Goal: Information Seeking & Learning: Learn about a topic

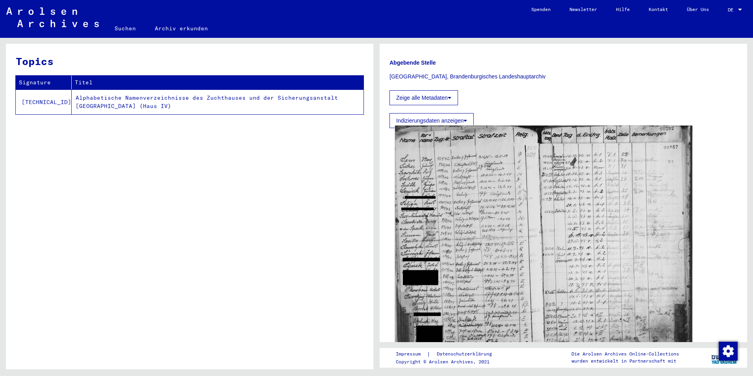
click at [434, 252] on img at bounding box center [543, 241] width 297 height 231
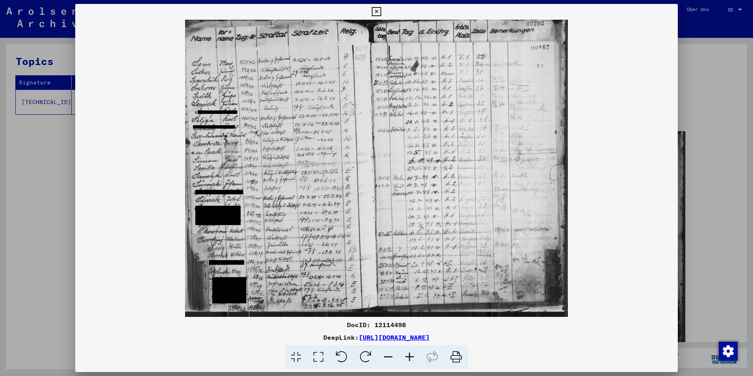
click at [402, 366] on icon at bounding box center [409, 357] width 21 height 24
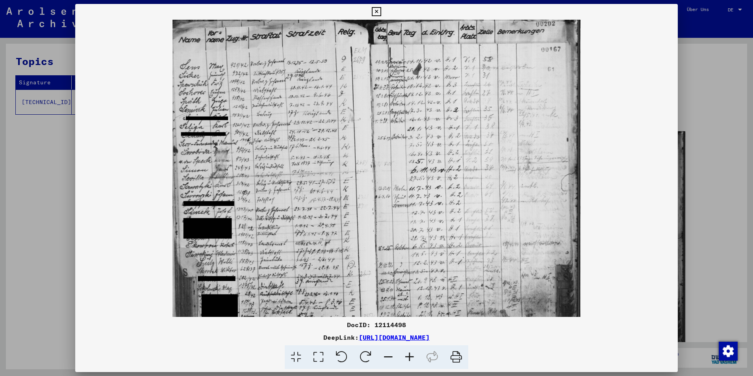
click at [402, 365] on icon at bounding box center [409, 357] width 21 height 24
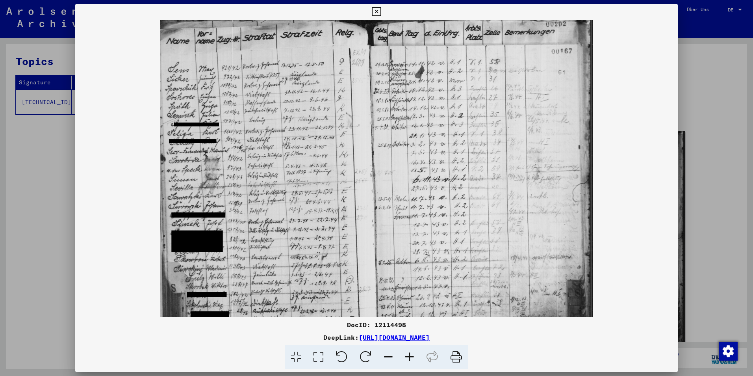
click at [404, 365] on icon at bounding box center [409, 357] width 21 height 24
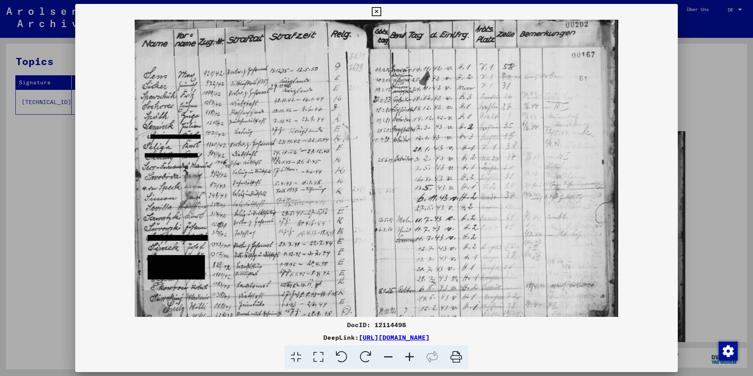
click at [404, 366] on icon at bounding box center [409, 357] width 21 height 24
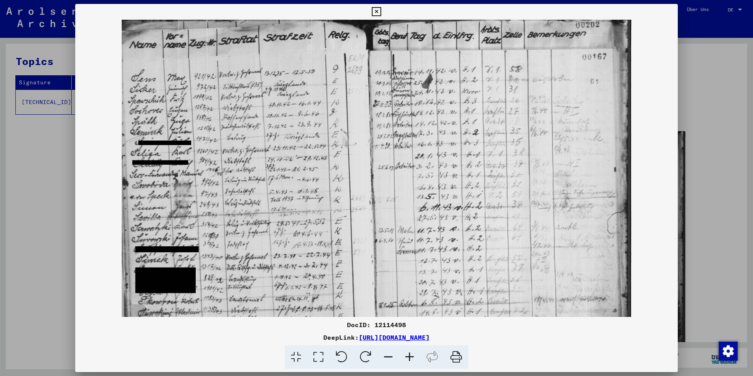
click at [404, 366] on icon at bounding box center [409, 357] width 21 height 24
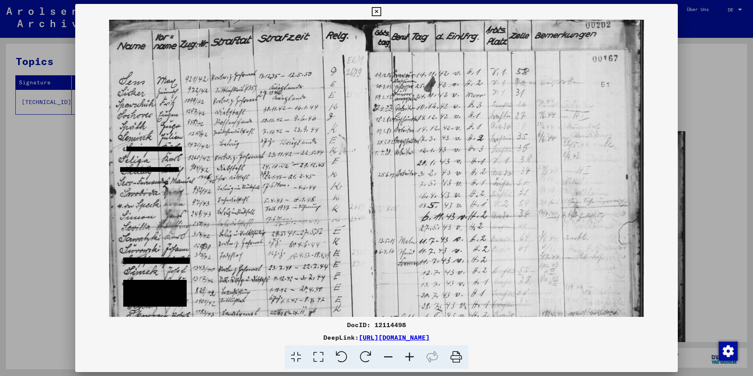
click at [404, 366] on icon at bounding box center [409, 357] width 21 height 24
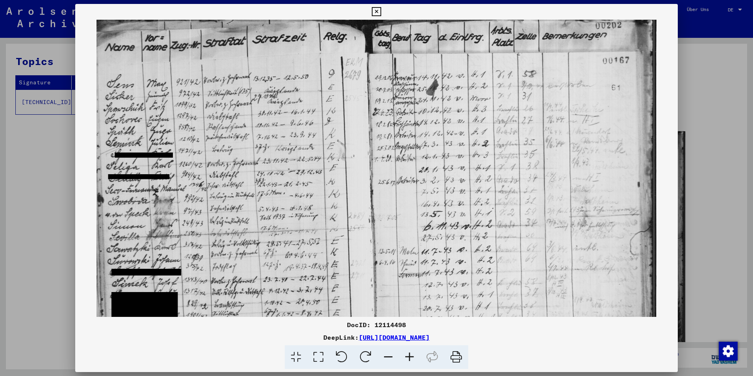
click at [404, 366] on icon at bounding box center [409, 357] width 21 height 24
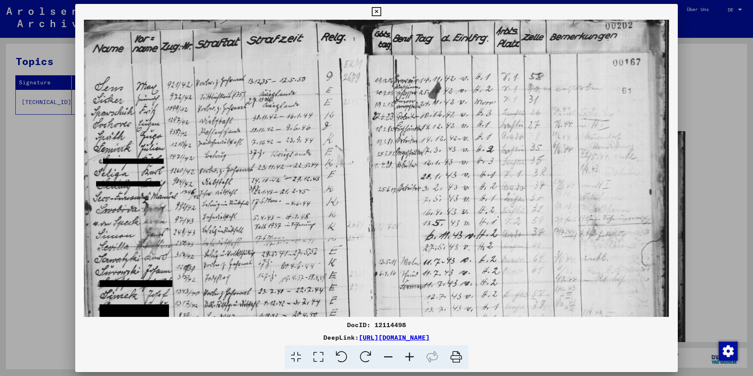
click at [404, 367] on icon at bounding box center [409, 357] width 21 height 24
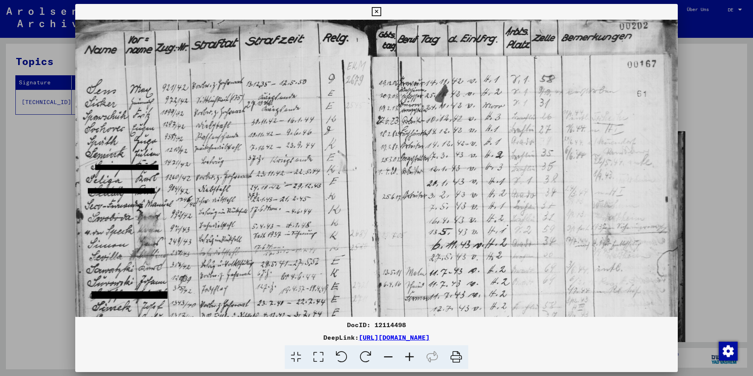
click at [405, 367] on icon at bounding box center [409, 357] width 21 height 24
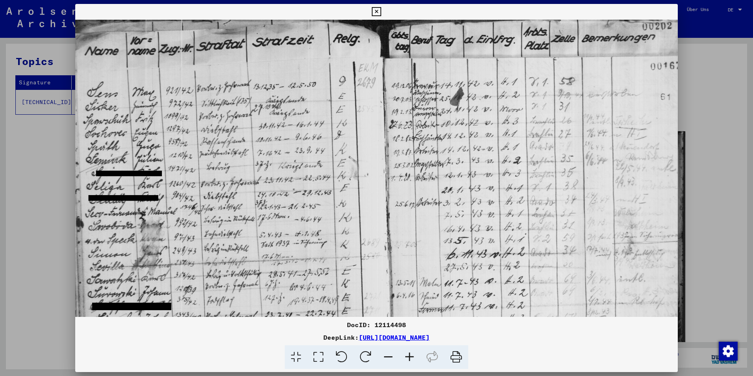
drag, startPoint x: 220, startPoint y: 246, endPoint x: 237, endPoint y: 248, distance: 17.8
click at [237, 248] on img at bounding box center [393, 267] width 636 height 494
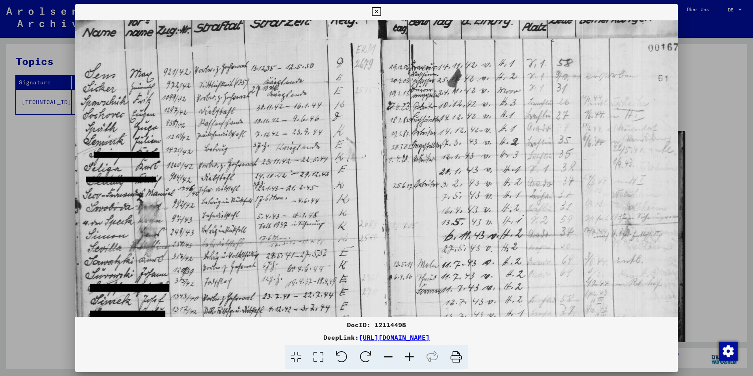
scroll to position [20, 3]
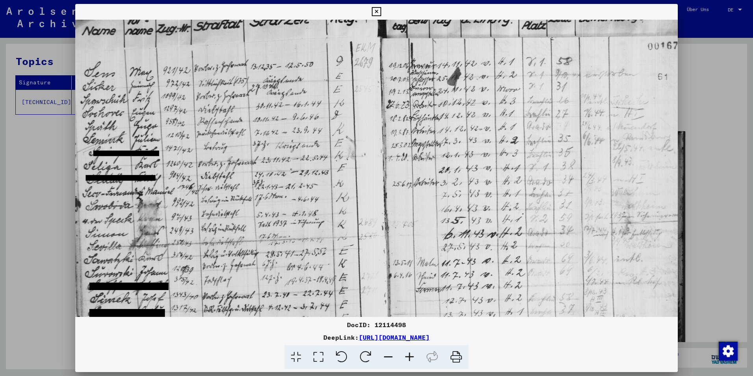
drag, startPoint x: 272, startPoint y: 275, endPoint x: 287, endPoint y: 259, distance: 22.6
click at [275, 256] on img at bounding box center [390, 247] width 636 height 494
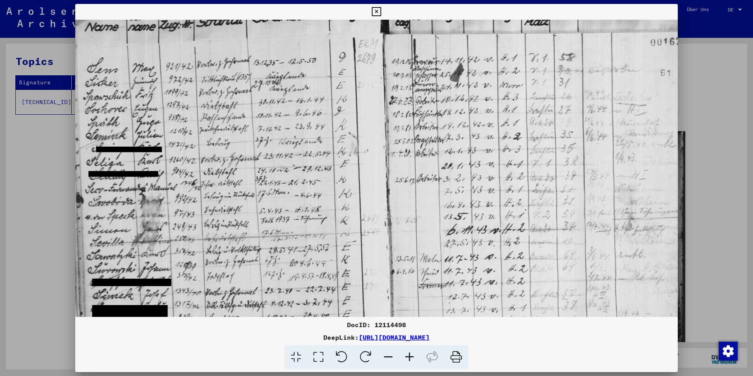
scroll to position [24, 0]
drag, startPoint x: 268, startPoint y: 279, endPoint x: 483, endPoint y: 276, distance: 214.6
click at [483, 276] on img at bounding box center [393, 243] width 636 height 494
click at [407, 357] on icon at bounding box center [409, 357] width 21 height 24
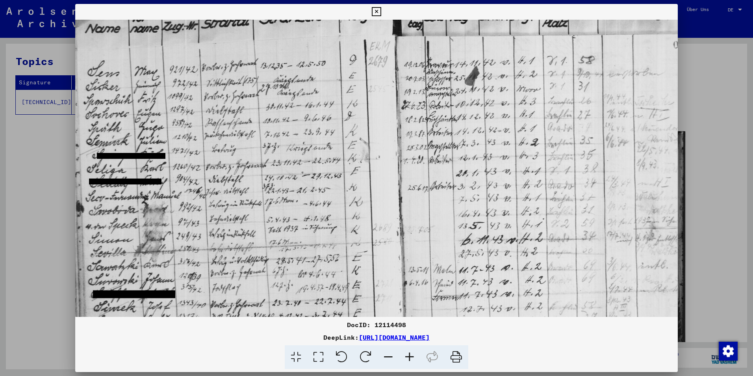
click at [407, 357] on icon at bounding box center [409, 357] width 21 height 24
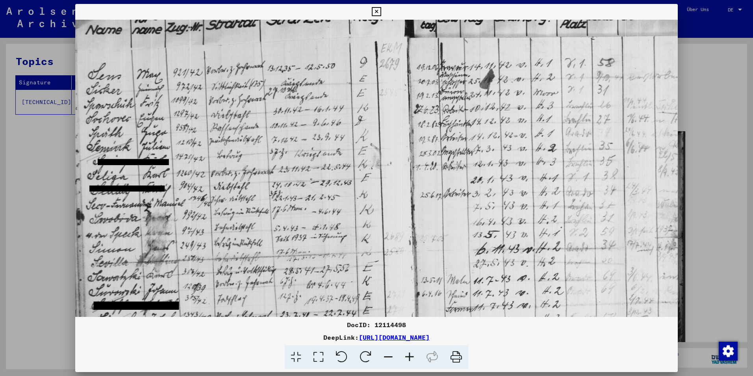
click at [407, 357] on icon at bounding box center [409, 357] width 21 height 24
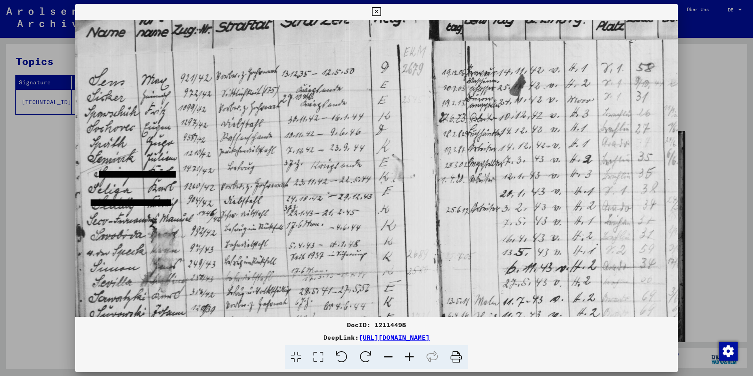
click at [407, 357] on icon at bounding box center [409, 357] width 21 height 24
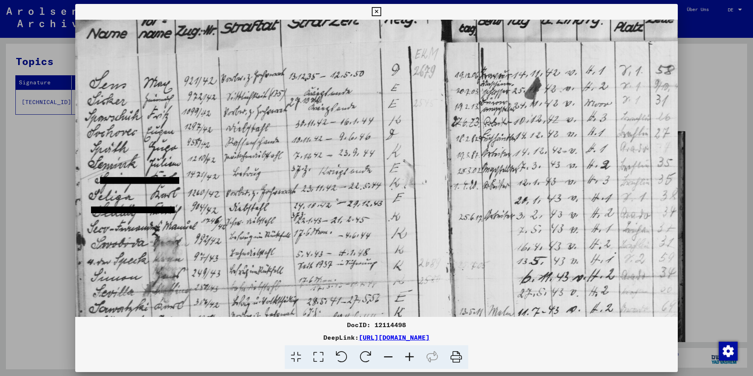
click at [407, 357] on icon at bounding box center [409, 357] width 21 height 24
click at [406, 357] on icon at bounding box center [409, 357] width 21 height 24
click at [206, 281] on img at bounding box center [456, 293] width 763 height 592
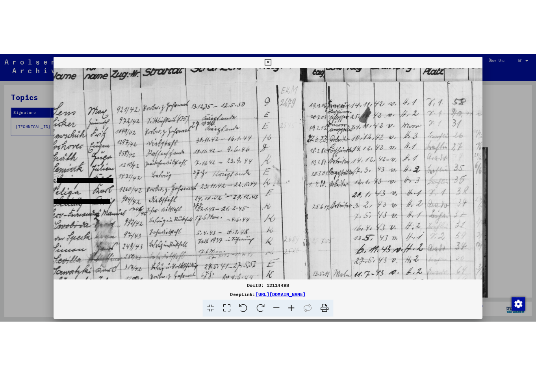
scroll to position [170, 0]
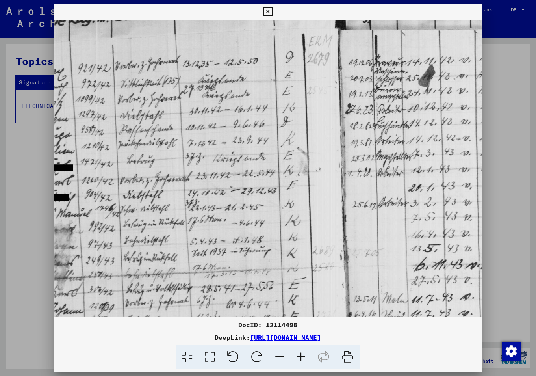
drag, startPoint x: 256, startPoint y: 255, endPoint x: 194, endPoint y: 244, distance: 62.4
click at [194, 244] on img at bounding box center [350, 279] width 763 height 592
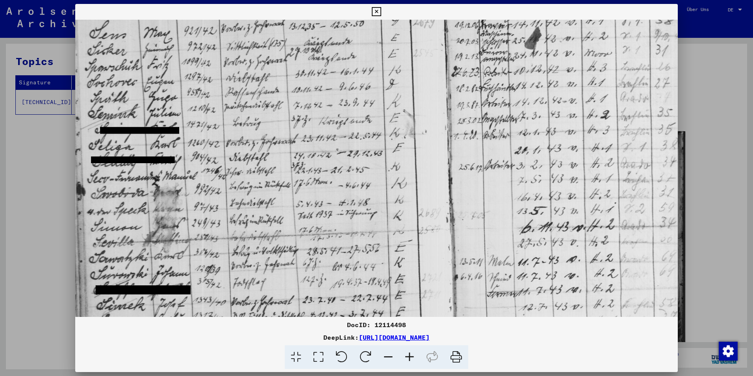
scroll to position [73, 0]
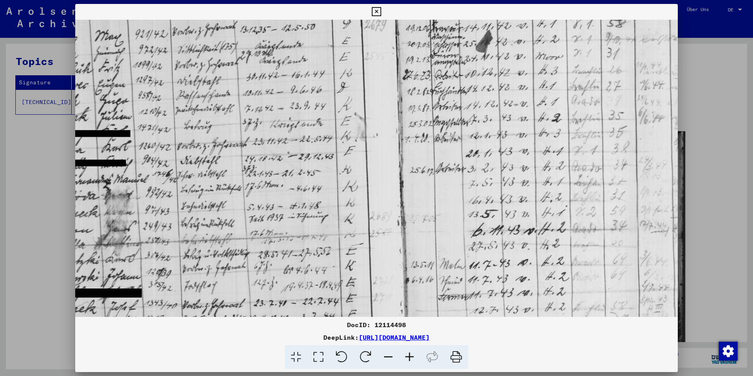
drag, startPoint x: 304, startPoint y: 270, endPoint x: 459, endPoint y: 240, distance: 157.2
click at [468, 236] on img at bounding box center [407, 245] width 763 height 592
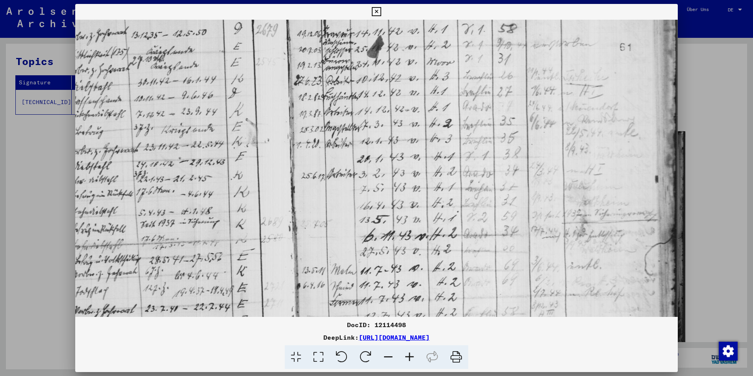
scroll to position [65, 160]
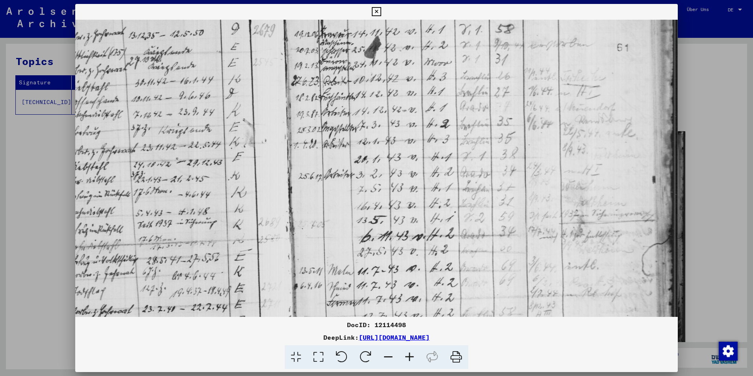
drag, startPoint x: 344, startPoint y: 228, endPoint x: 220, endPoint y: 235, distance: 124.2
click at [221, 235] on img at bounding box center [296, 251] width 763 height 592
